Goal: Check status: Check status

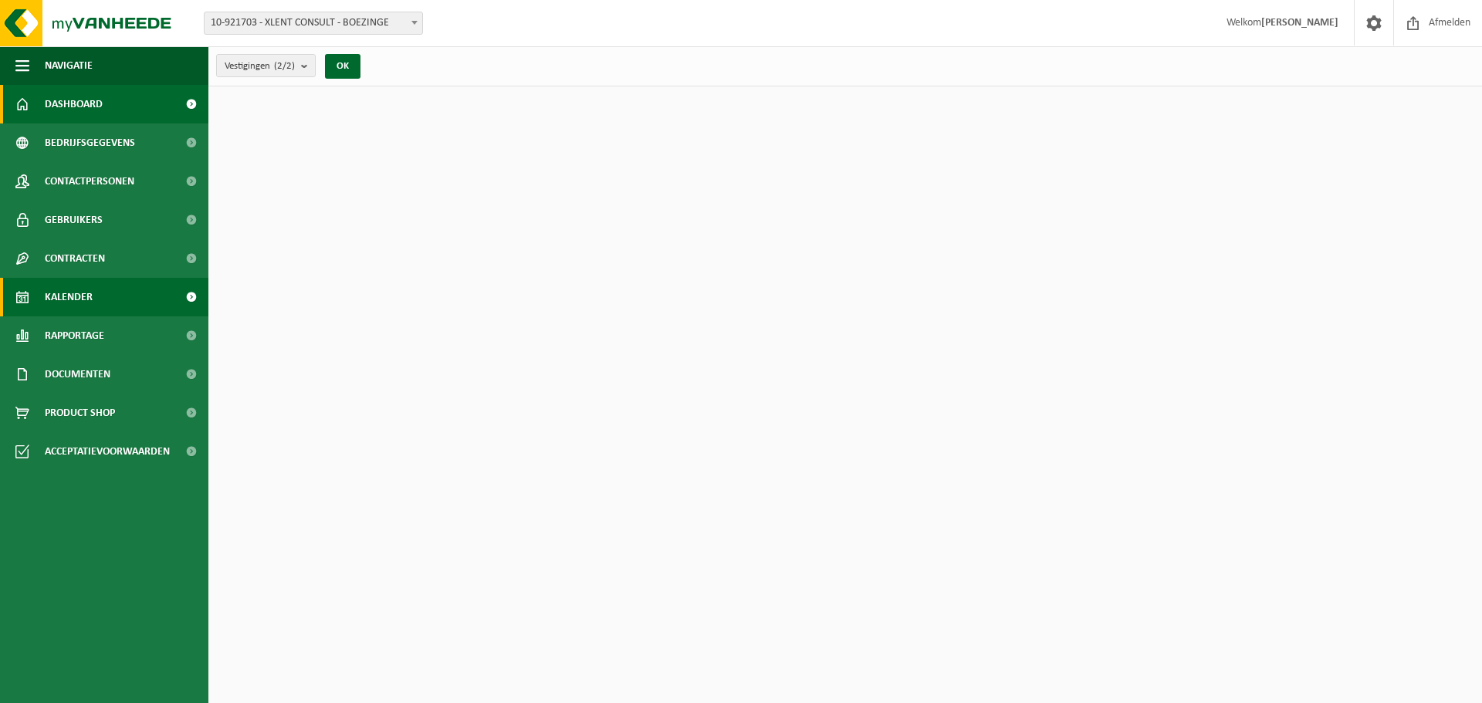
click at [58, 292] on span "Kalender" at bounding box center [69, 297] width 48 height 39
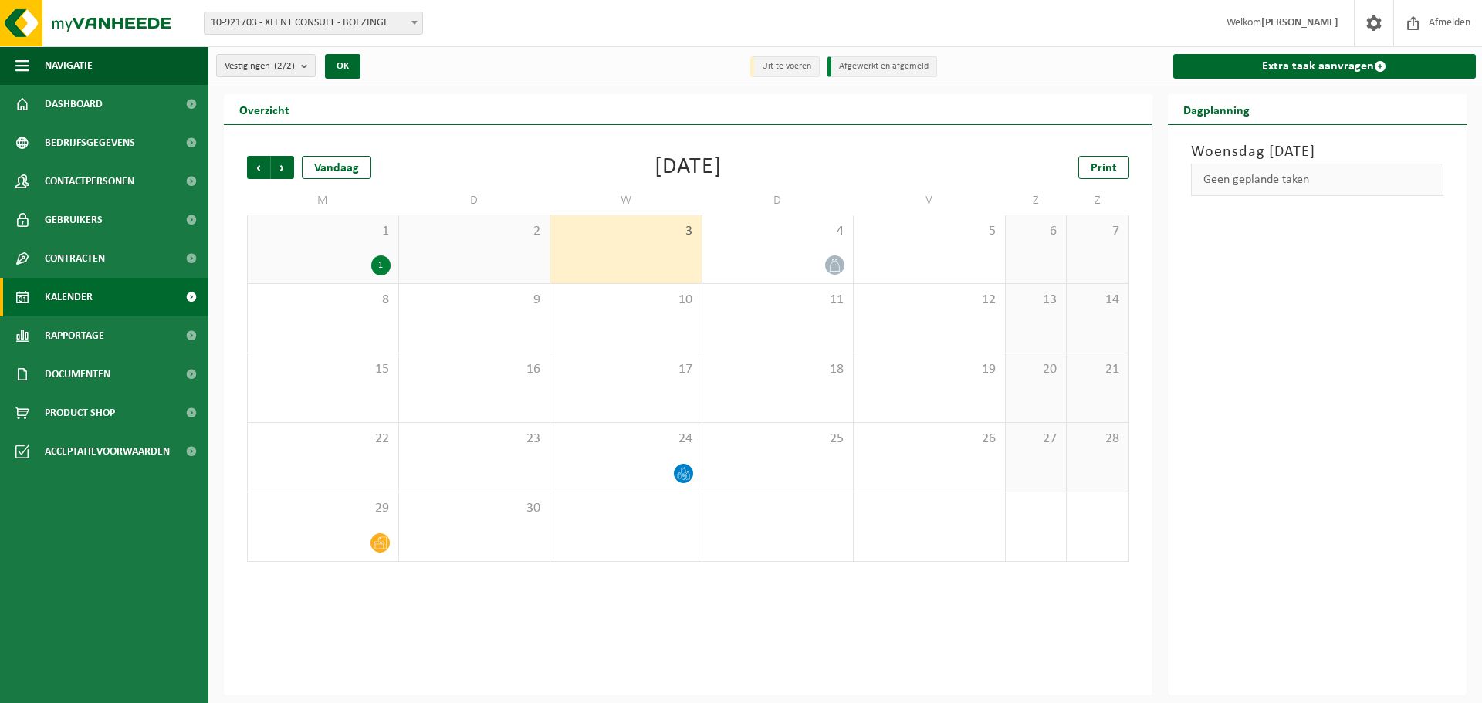
click at [380, 263] on div "1" at bounding box center [380, 266] width 19 height 20
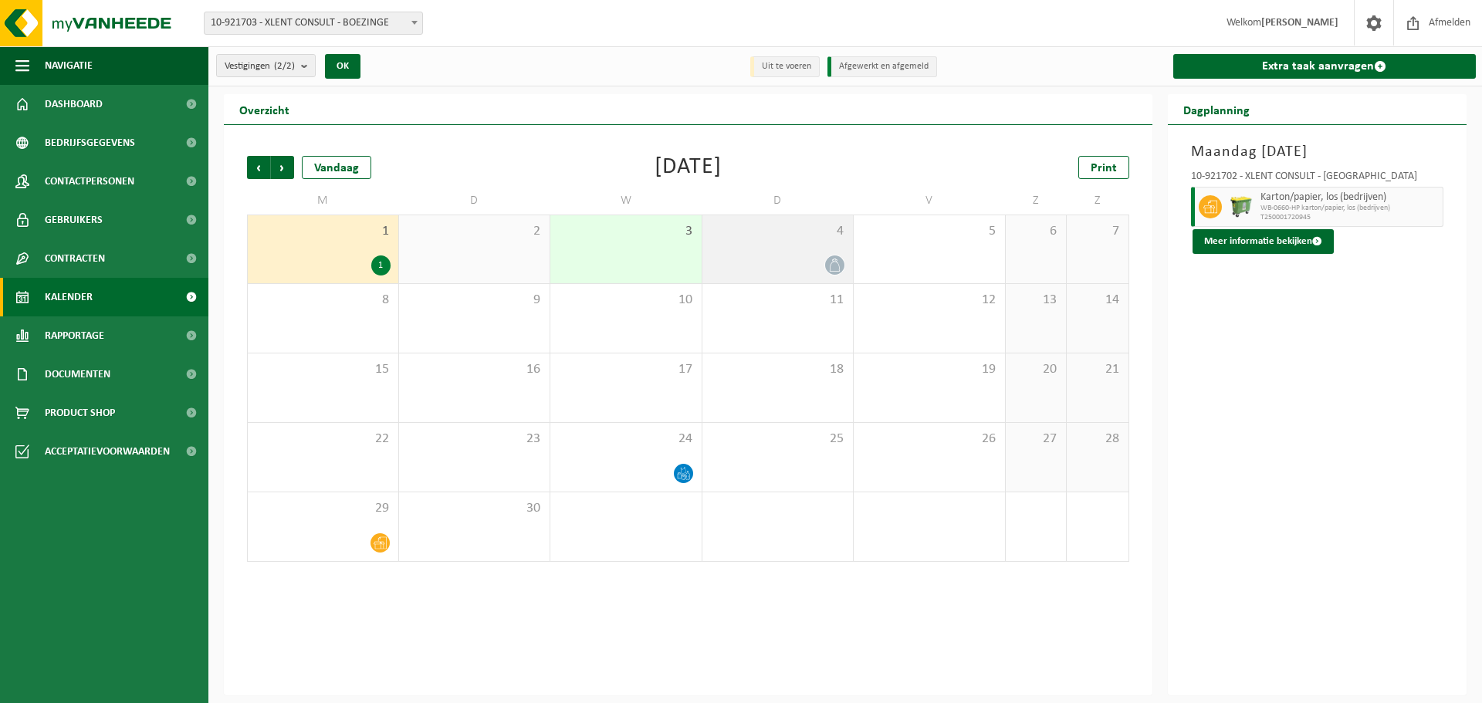
click at [841, 266] on icon at bounding box center [834, 265] width 13 height 13
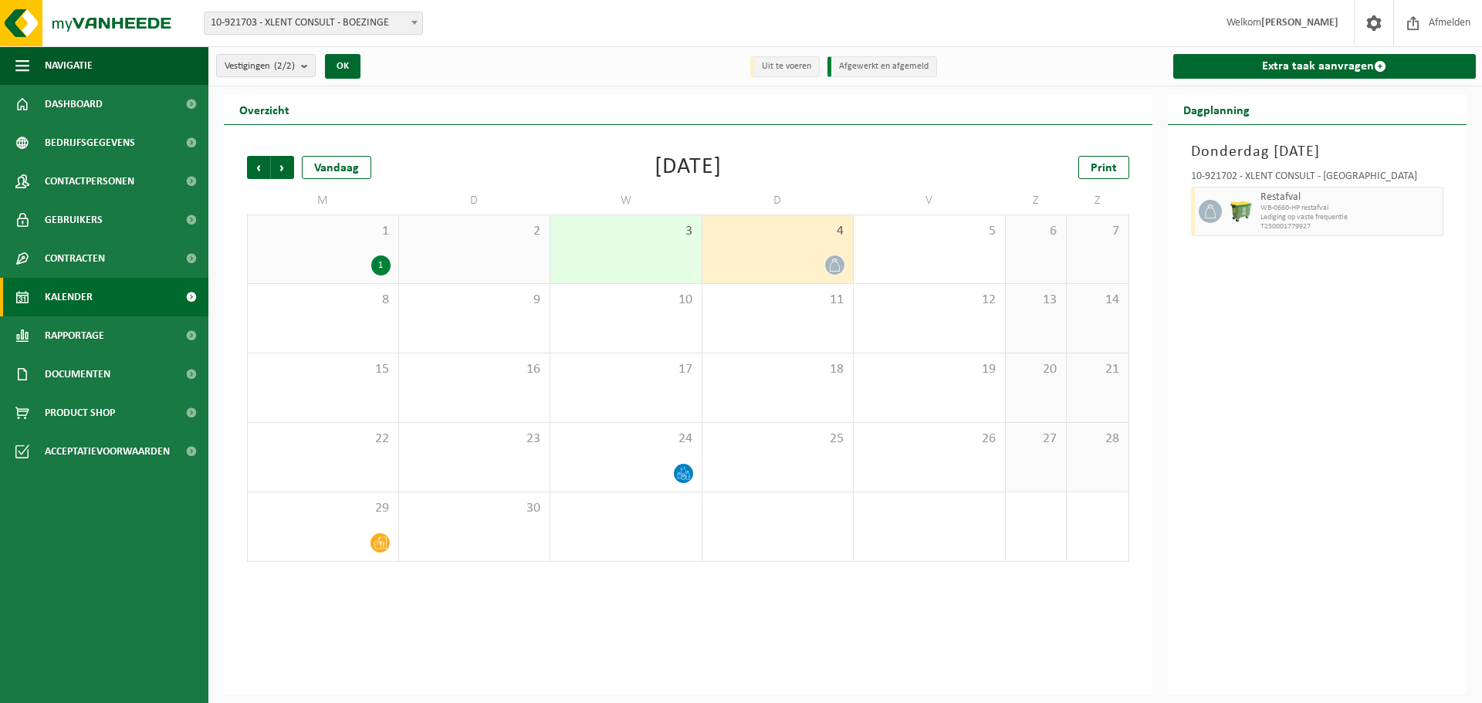
click at [784, 246] on div "4" at bounding box center [777, 249] width 151 height 68
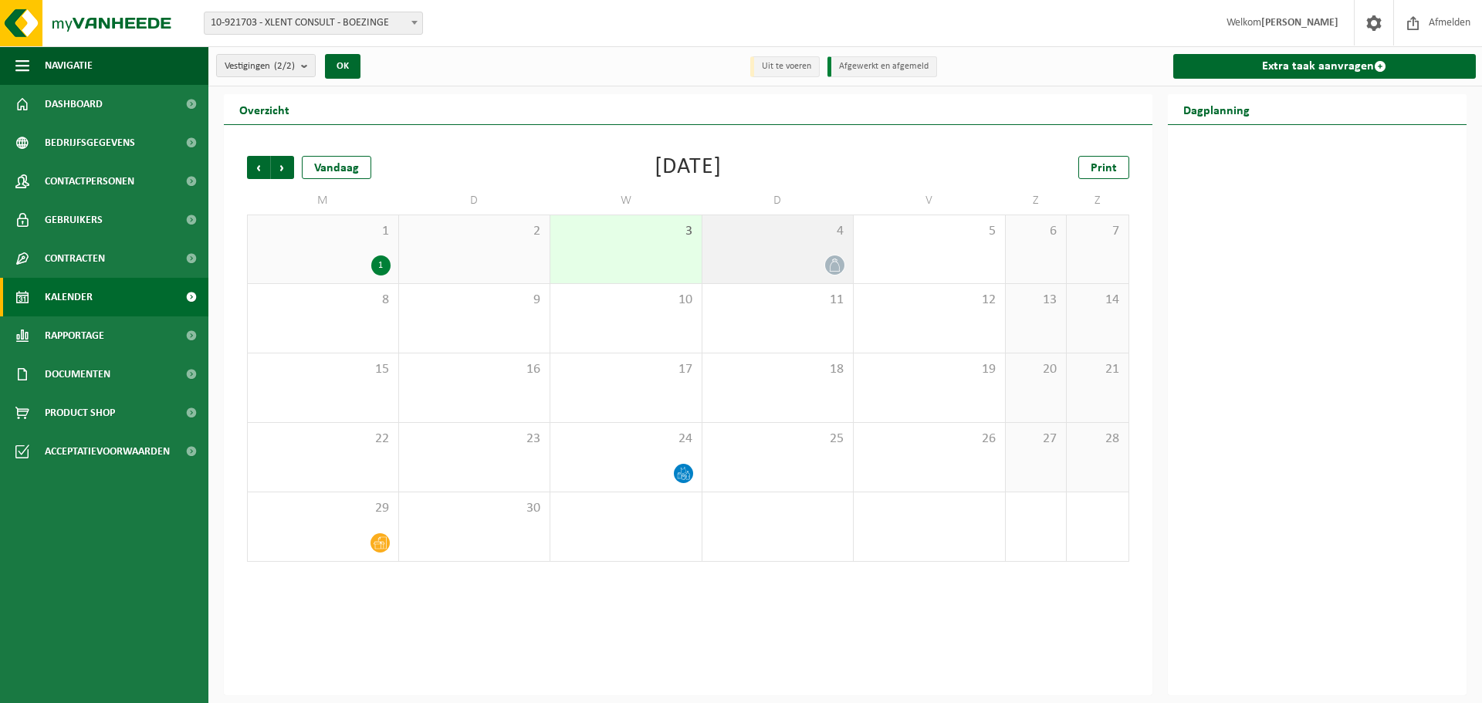
click at [784, 246] on div "4" at bounding box center [777, 249] width 151 height 68
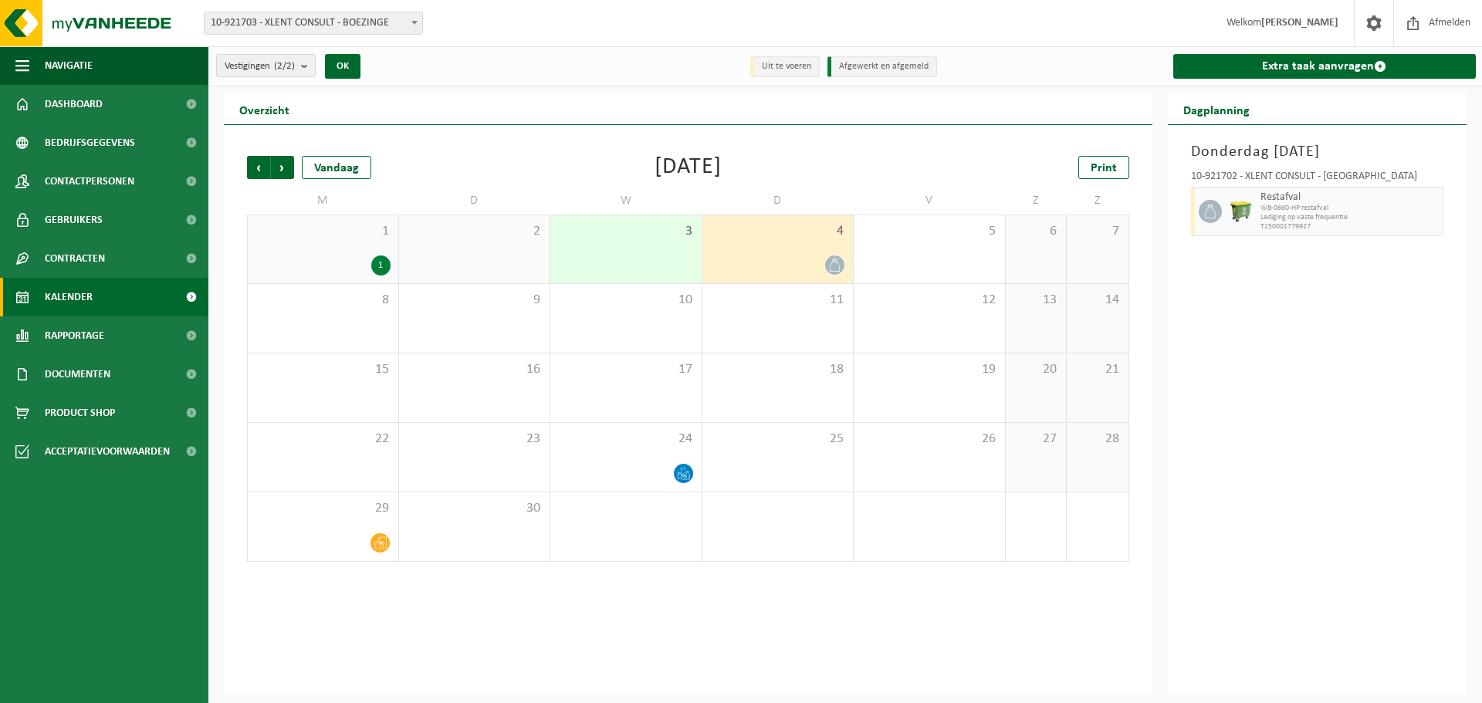
click at [1279, 202] on span "Restafval" at bounding box center [1350, 197] width 179 height 12
click at [837, 269] on icon at bounding box center [834, 265] width 13 height 13
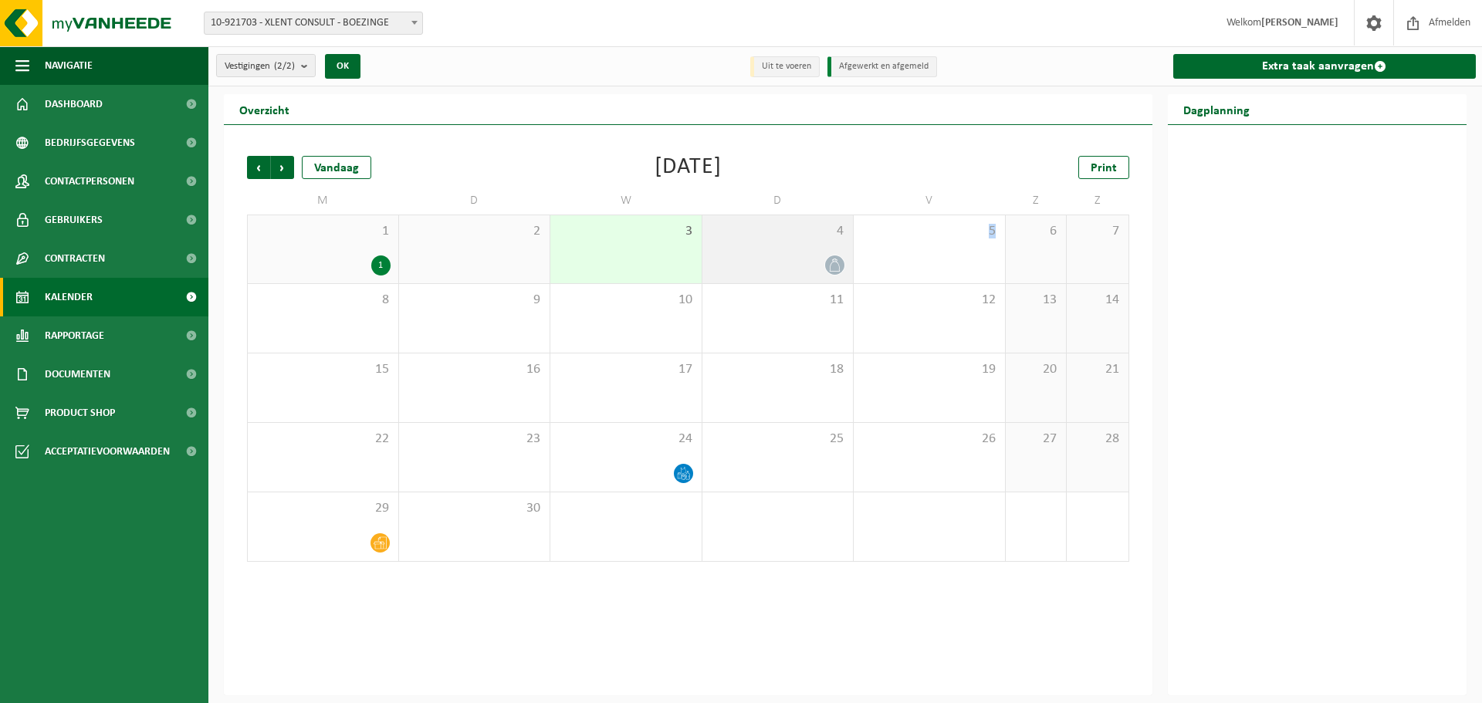
click at [837, 269] on icon at bounding box center [834, 265] width 13 height 13
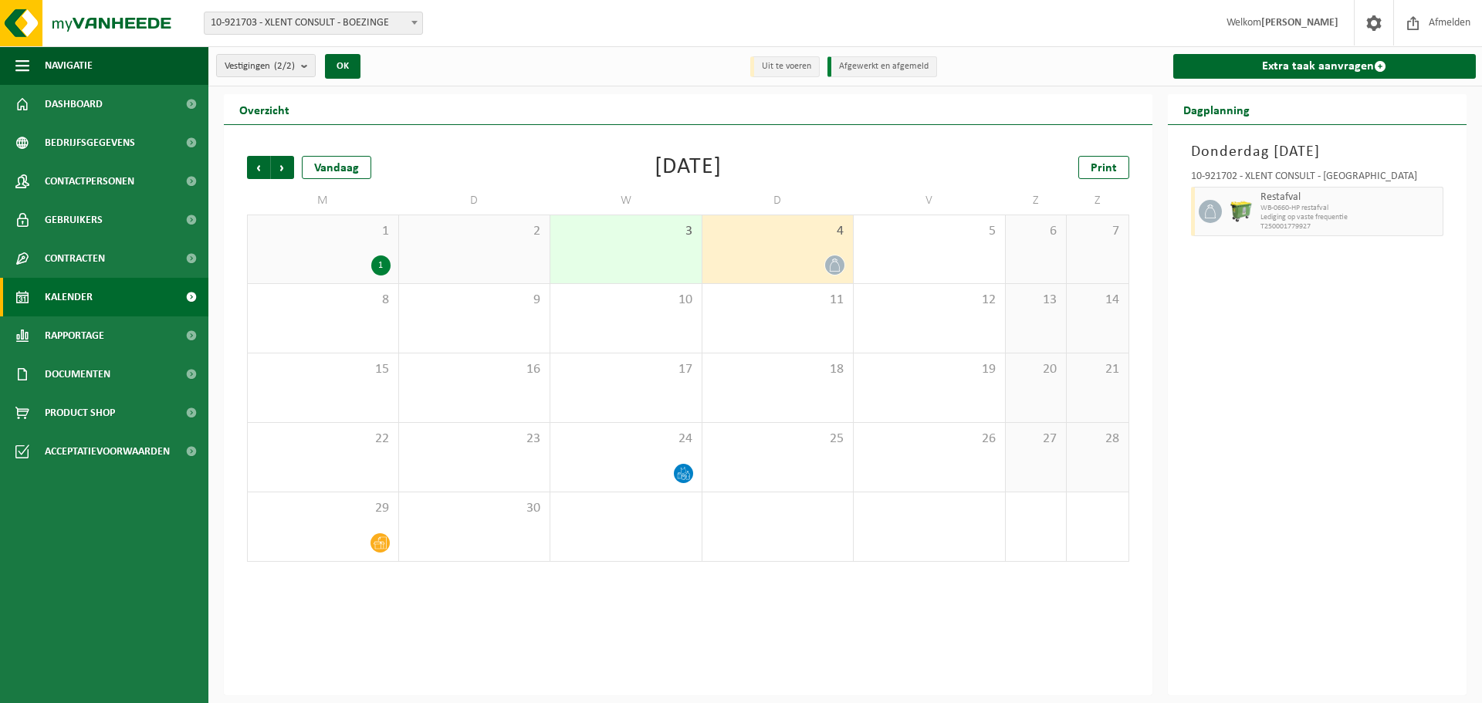
click at [1210, 209] on icon at bounding box center [1210, 212] width 14 height 14
click at [1244, 211] on img at bounding box center [1241, 211] width 23 height 23
click at [832, 261] on icon at bounding box center [834, 265] width 13 height 13
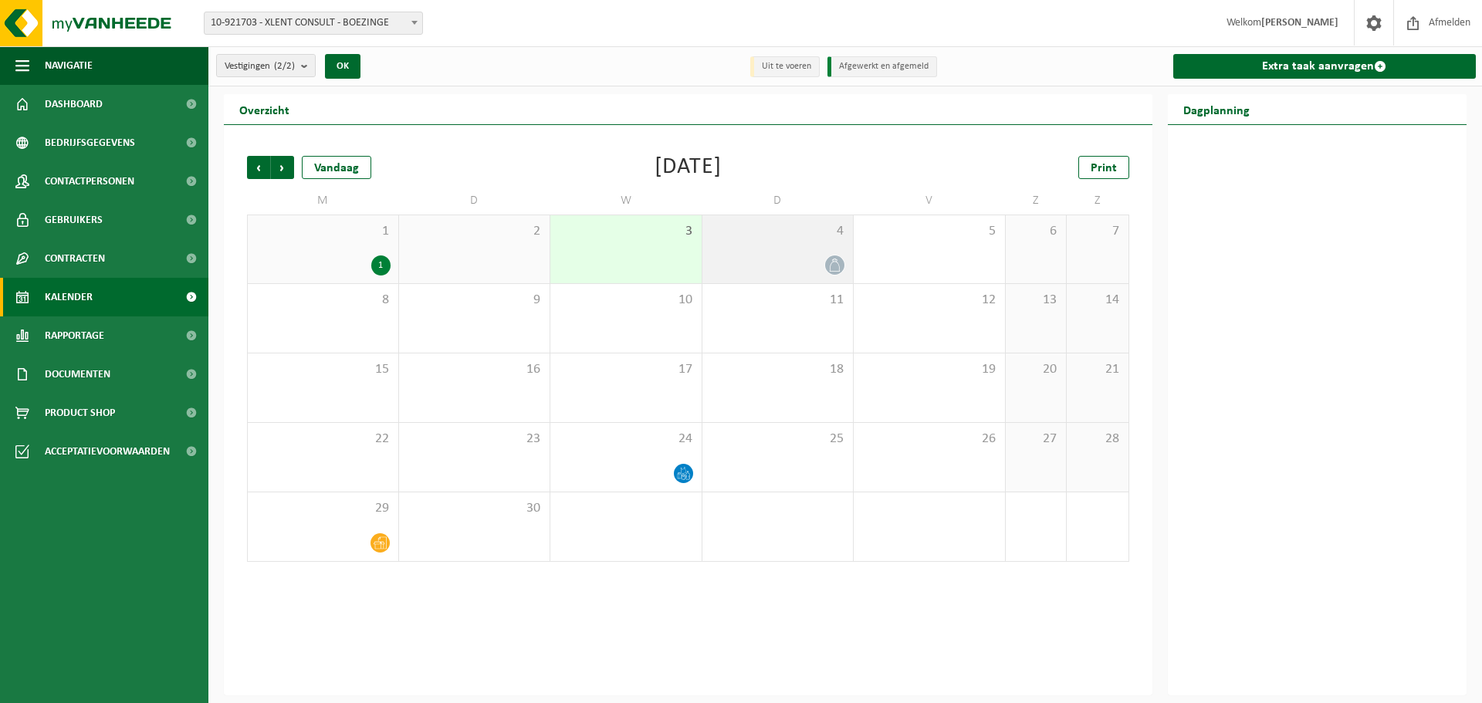
click at [832, 261] on icon at bounding box center [834, 265] width 13 height 13
